Goal: Check status: Check status

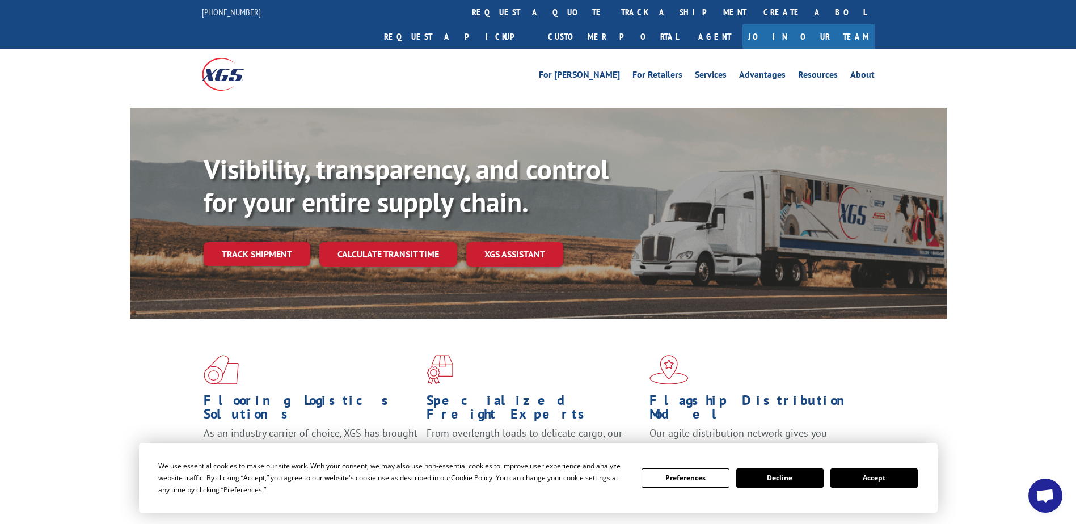
click at [273, 242] on link "Track shipment" at bounding box center [257, 254] width 107 height 24
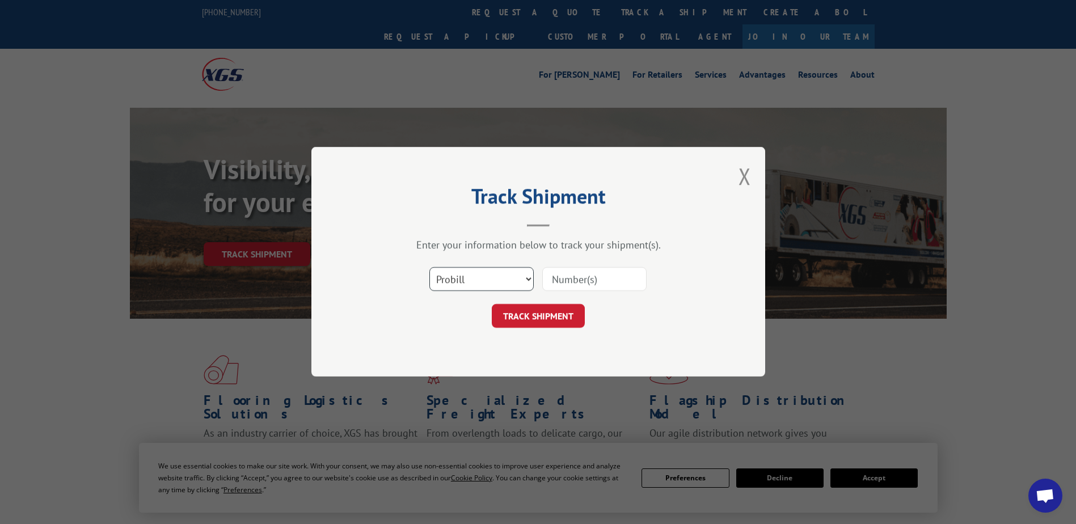
click at [459, 277] on select "Select category... Probill BOL PO" at bounding box center [482, 280] width 104 height 24
click at [430, 268] on select "Select category... Probill BOL PO" at bounding box center [482, 280] width 104 height 24
click at [561, 279] on input at bounding box center [594, 280] width 104 height 24
click at [490, 283] on select "Select category... Probill BOL PO" at bounding box center [482, 280] width 104 height 24
select select "bol"
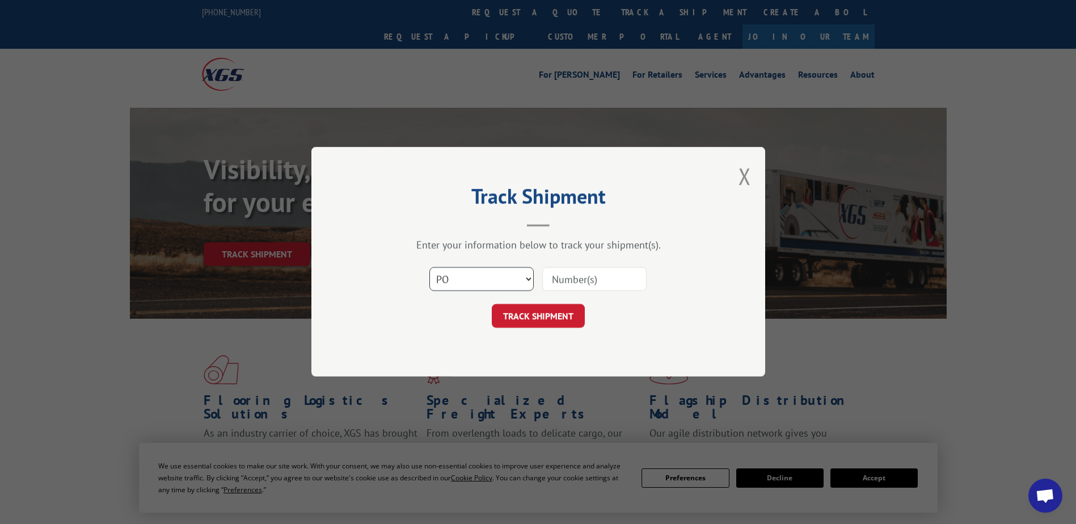
click at [430, 268] on select "Select category... Probill BOL PO" at bounding box center [482, 280] width 104 height 24
click at [574, 283] on input at bounding box center [594, 280] width 104 height 24
paste input "64542862"
type input "64542862"
click at [549, 318] on button "TRACK SHIPMENT" at bounding box center [538, 317] width 93 height 24
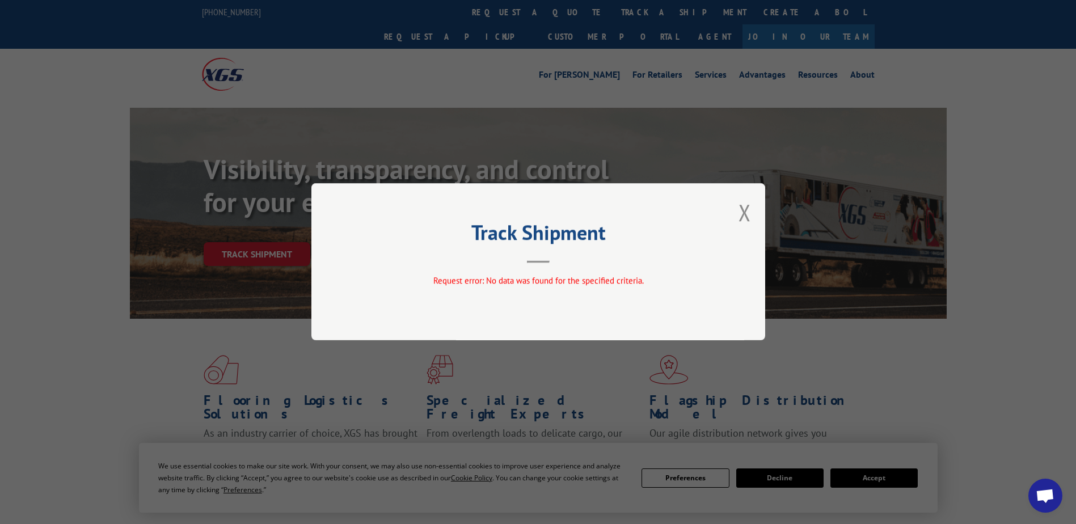
click at [756, 214] on div "Track Shipment Request error: No data was found for the specified criteria." at bounding box center [538, 261] width 454 height 157
click at [753, 214] on div "Track Shipment Request error: No data was found for the specified criteria." at bounding box center [538, 261] width 454 height 157
click at [743, 220] on button "Close modal" at bounding box center [745, 212] width 12 height 30
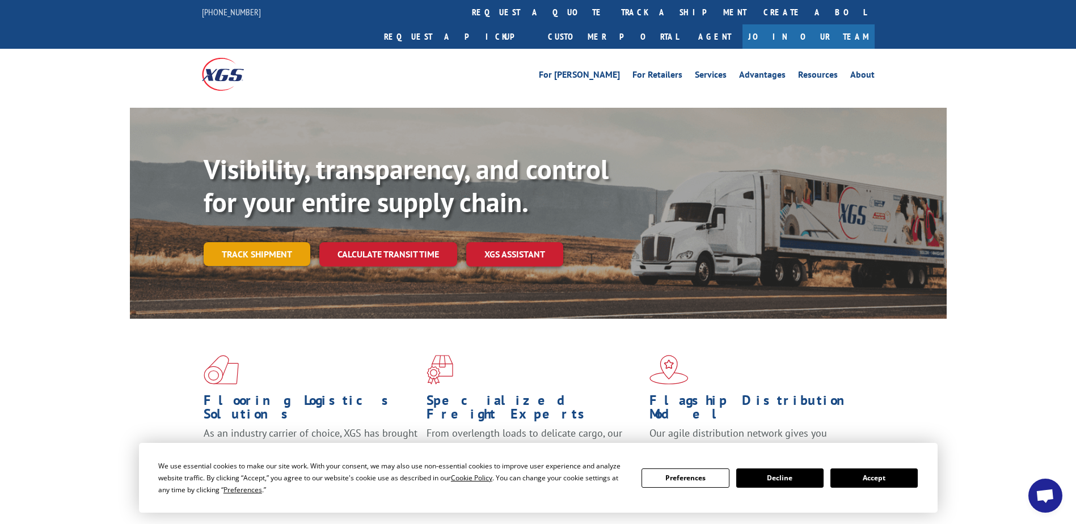
click at [259, 242] on link "Track shipment" at bounding box center [257, 254] width 107 height 24
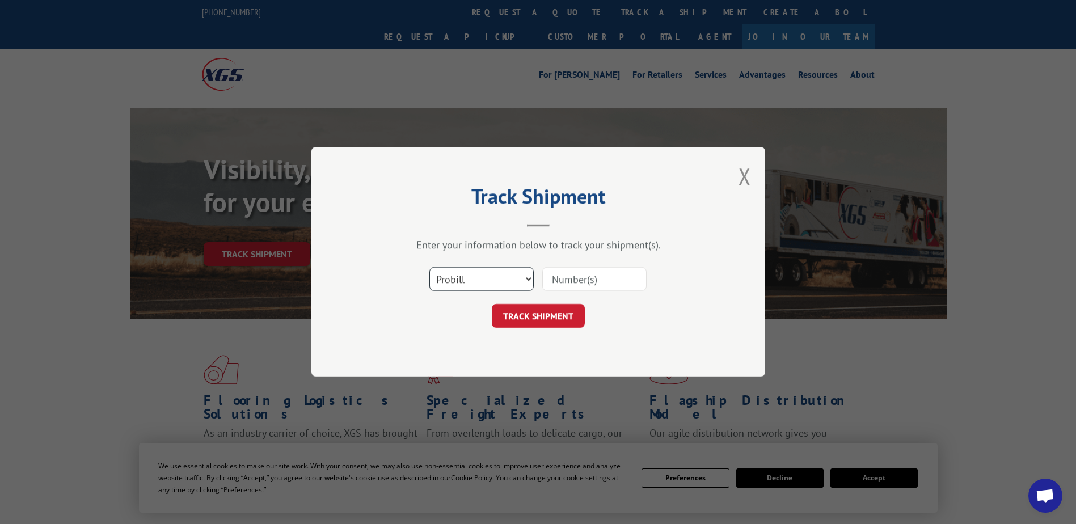
click at [454, 278] on select "Select category... Probill BOL PO" at bounding box center [482, 280] width 104 height 24
select select "po"
click at [430, 268] on select "Select category... Probill BOL PO" at bounding box center [482, 280] width 104 height 24
click at [558, 280] on input at bounding box center [594, 280] width 104 height 24
paste input "64542862"
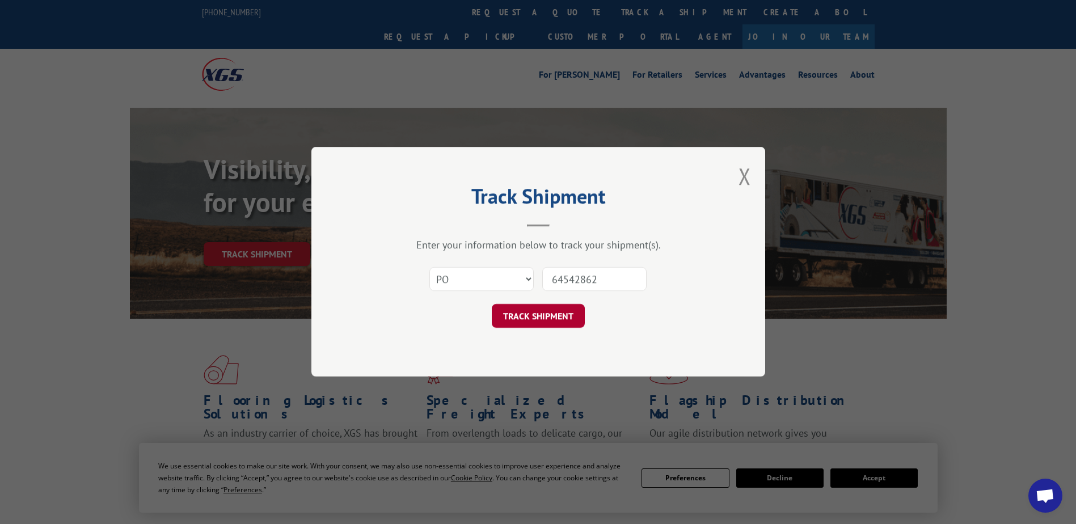
type input "64542862"
click at [529, 316] on button "TRACK SHIPMENT" at bounding box center [538, 317] width 93 height 24
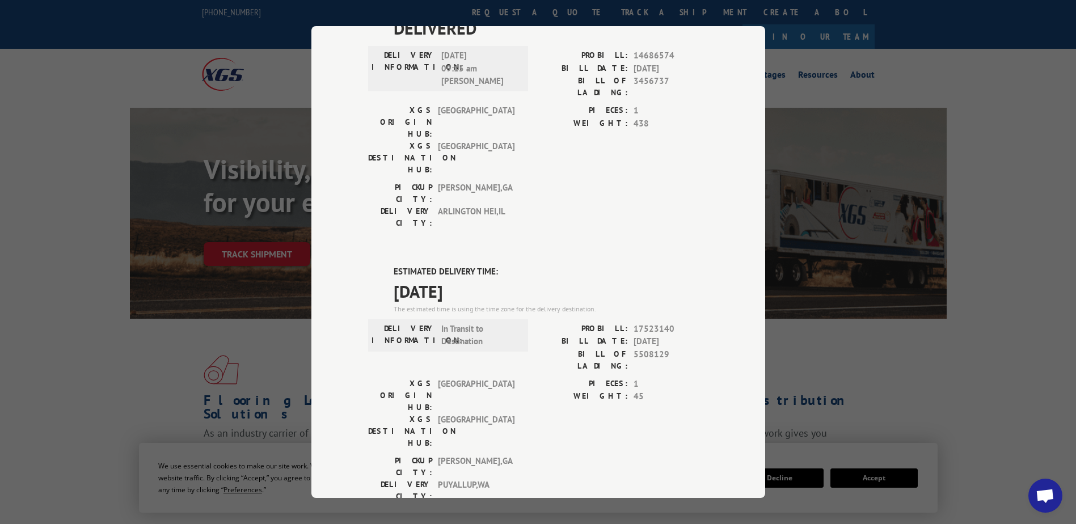
scroll to position [397, 0]
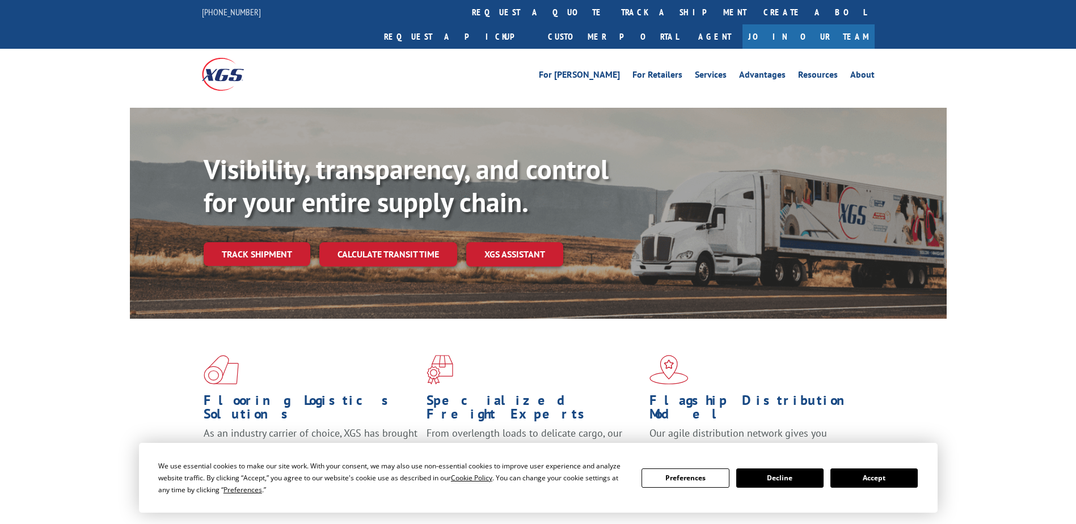
click at [261, 242] on link "Track shipment" at bounding box center [257, 254] width 107 height 24
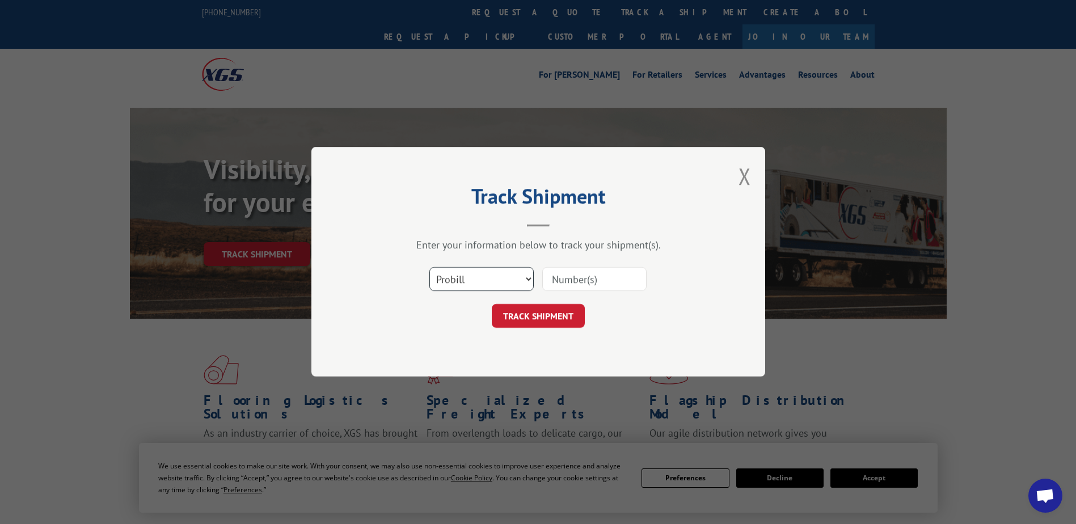
click at [481, 274] on select "Select category... Probill BOL PO" at bounding box center [482, 280] width 104 height 24
select select "po"
click at [430, 268] on select "Select category... Probill BOL PO" at bounding box center [482, 280] width 104 height 24
click at [571, 270] on input at bounding box center [594, 280] width 104 height 24
paste input "23517889"
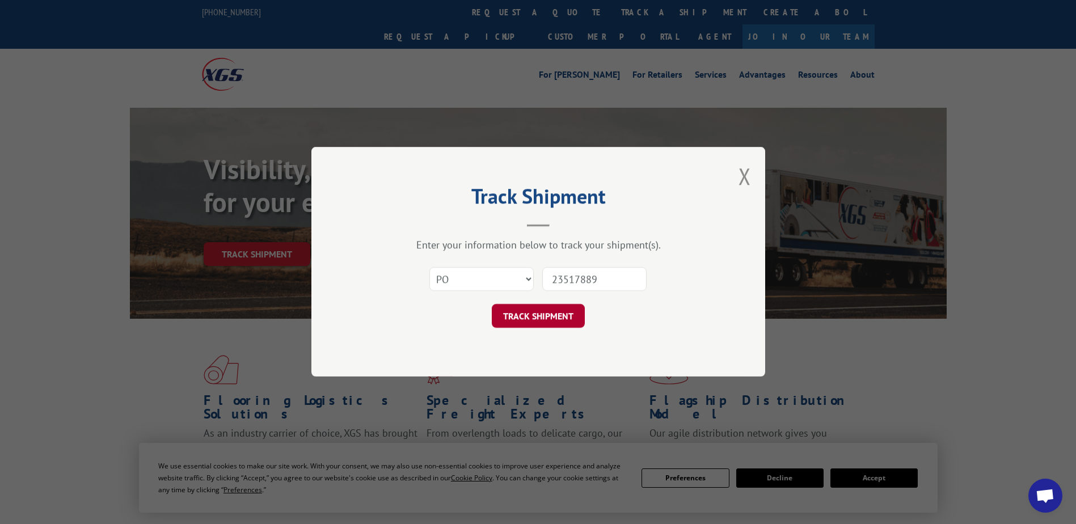
type input "23517889"
click at [546, 315] on button "TRACK SHIPMENT" at bounding box center [538, 317] width 93 height 24
